Goal: Task Accomplishment & Management: Manage account settings

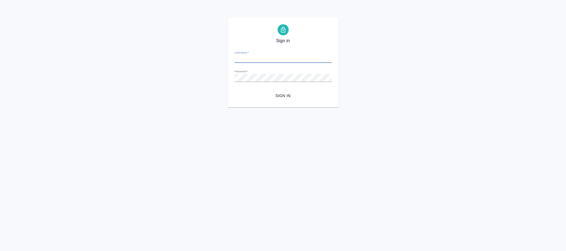
type input "[PERSON_NAME][EMAIL_ADDRESS][DOMAIN_NAME]"
click at [287, 94] on span "Sign in" at bounding box center [283, 96] width 88 height 7
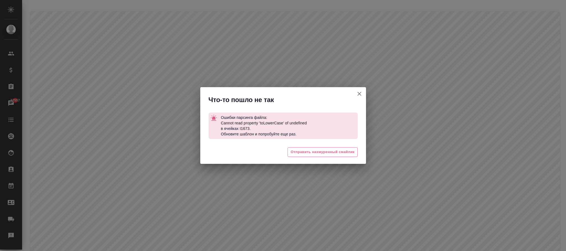
click at [361, 96] on icon "button" at bounding box center [359, 94] width 7 height 7
